Goal: Information Seeking & Learning: Check status

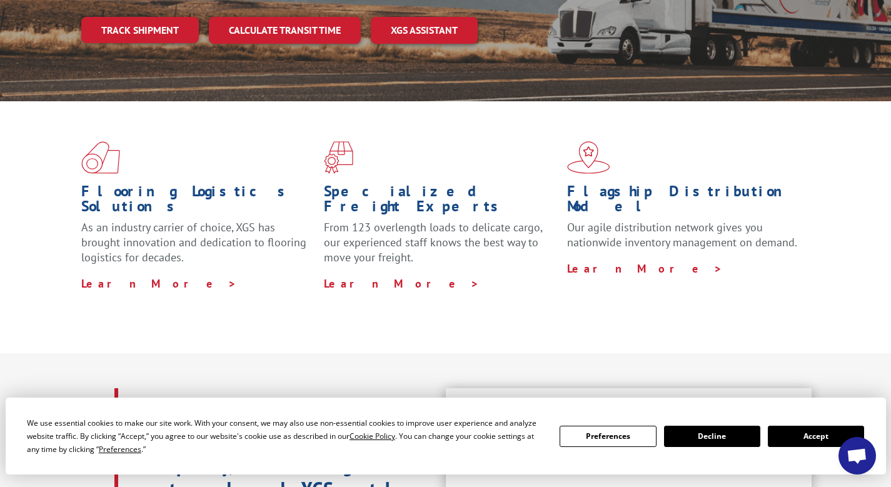
scroll to position [187, 0]
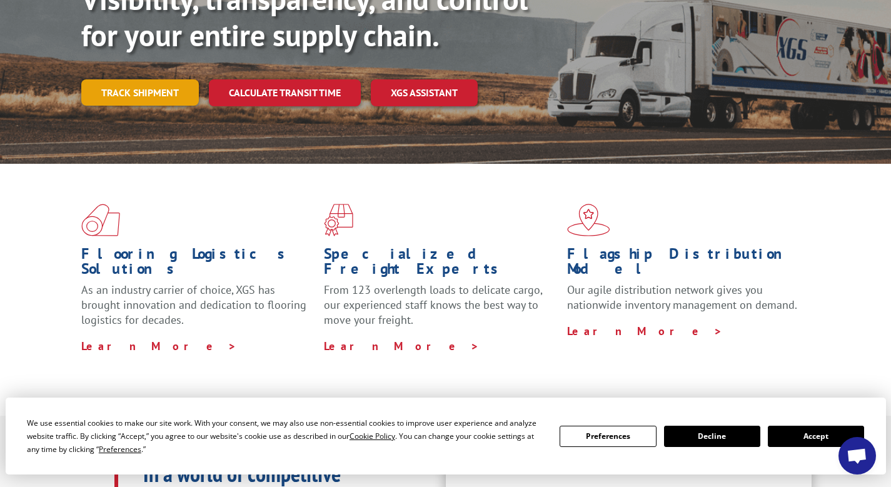
click at [129, 79] on link "Track shipment" at bounding box center [139, 92] width 117 height 26
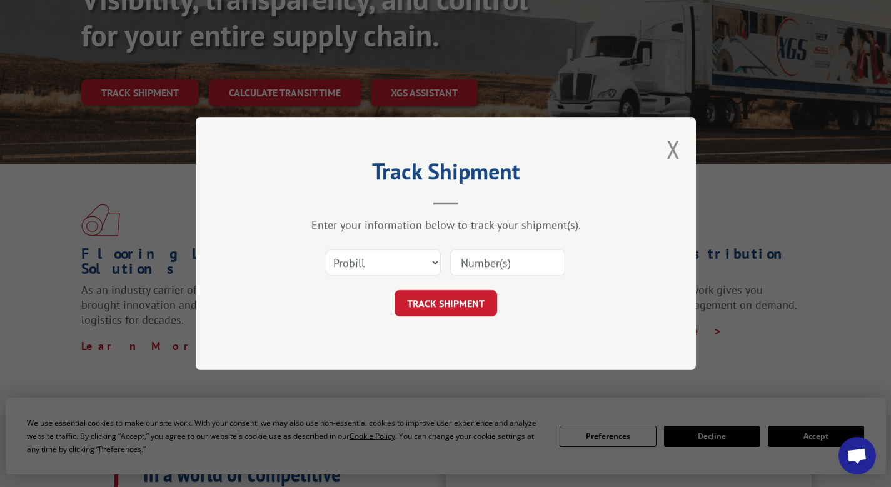
paste input "16944926"
click at [480, 265] on input at bounding box center [507, 262] width 115 height 26
type input "16944926"
click at [389, 257] on select "Select category... Probill BOL PO" at bounding box center [383, 262] width 115 height 26
click at [374, 236] on div "Enter your information below to track your shipment(s). Select category... Prob…" at bounding box center [445, 266] width 375 height 99
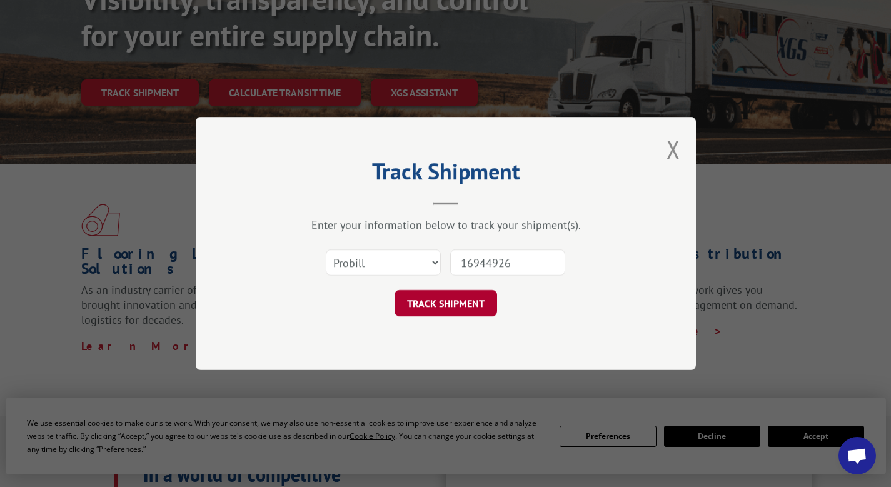
click at [417, 307] on button "TRACK SHIPMENT" at bounding box center [445, 303] width 102 height 26
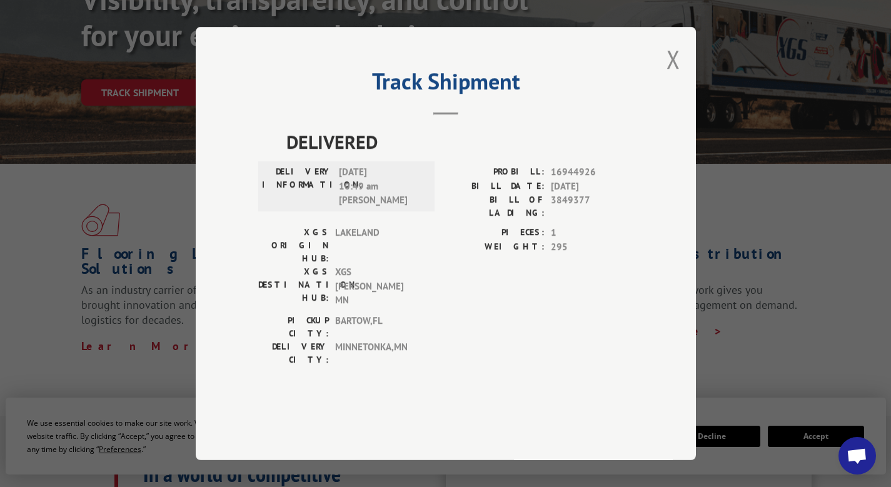
click at [667, 76] on button "Close modal" at bounding box center [673, 58] width 14 height 33
